Goal: Find specific page/section: Find specific page/section

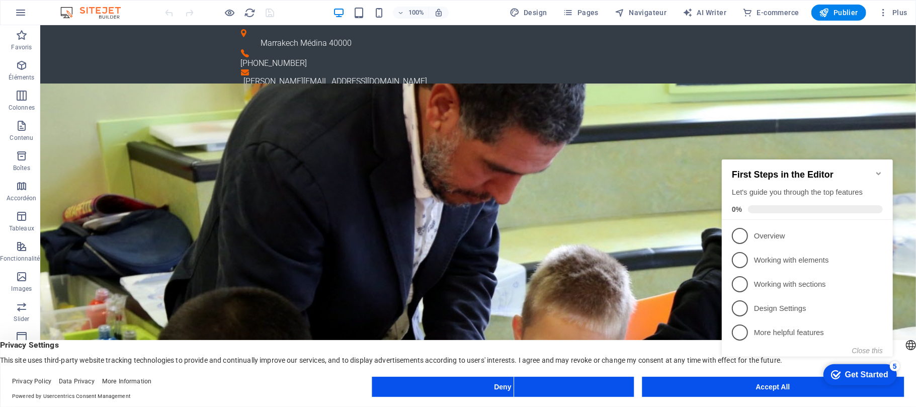
drag, startPoint x: 911, startPoint y: 70, endPoint x: 929, endPoint y: 43, distance: 32.2
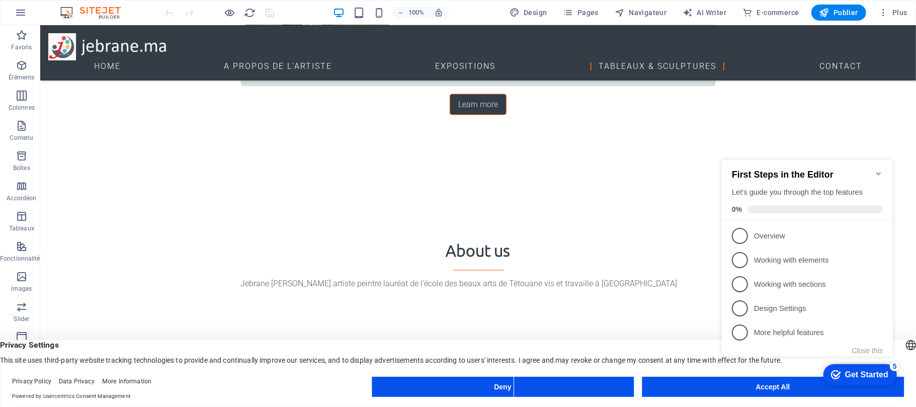
scroll to position [1456, 0]
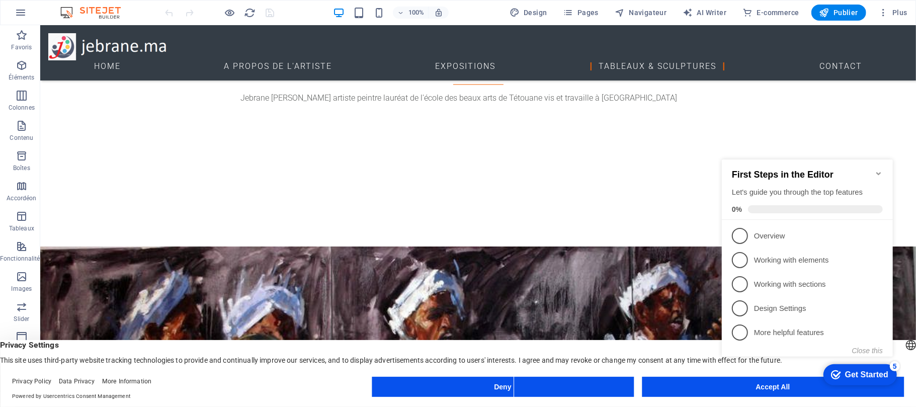
drag, startPoint x: 911, startPoint y: 58, endPoint x: 955, endPoint y: 391, distance: 335.8
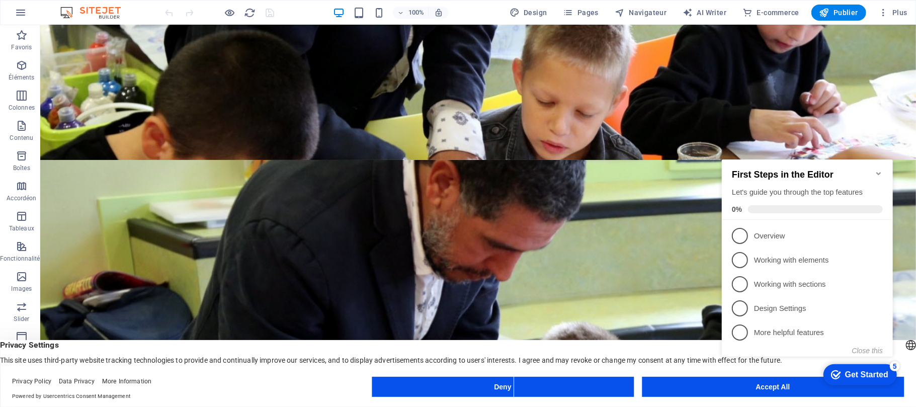
scroll to position [332, 0]
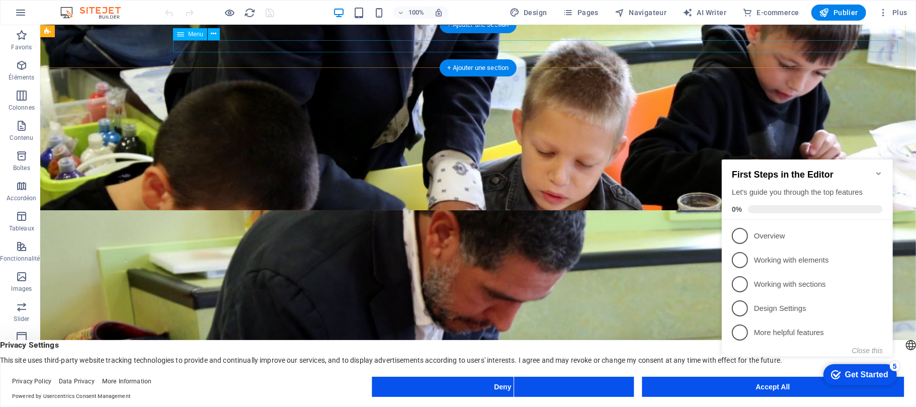
select select
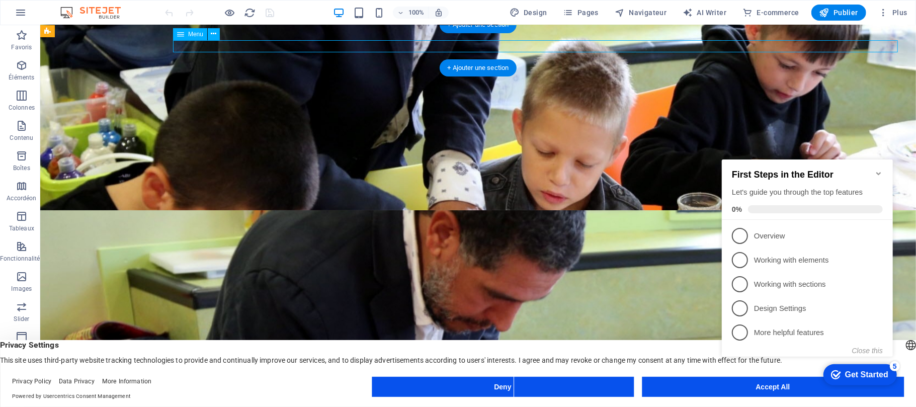
select select
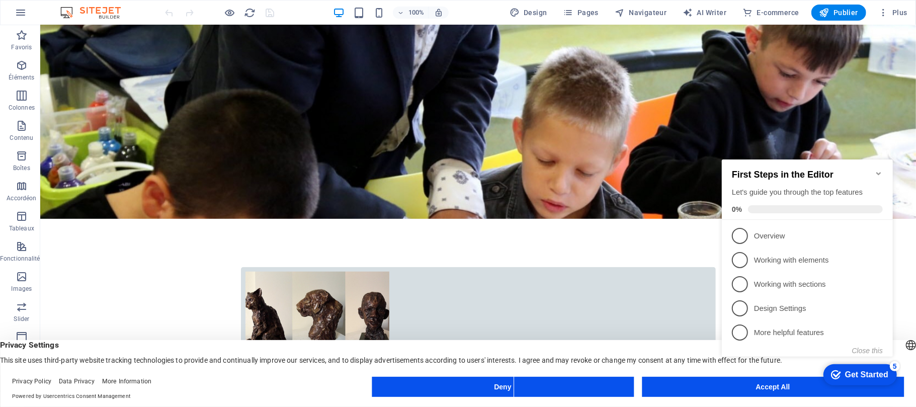
scroll to position [0, 0]
